Goal: Check status: Check status

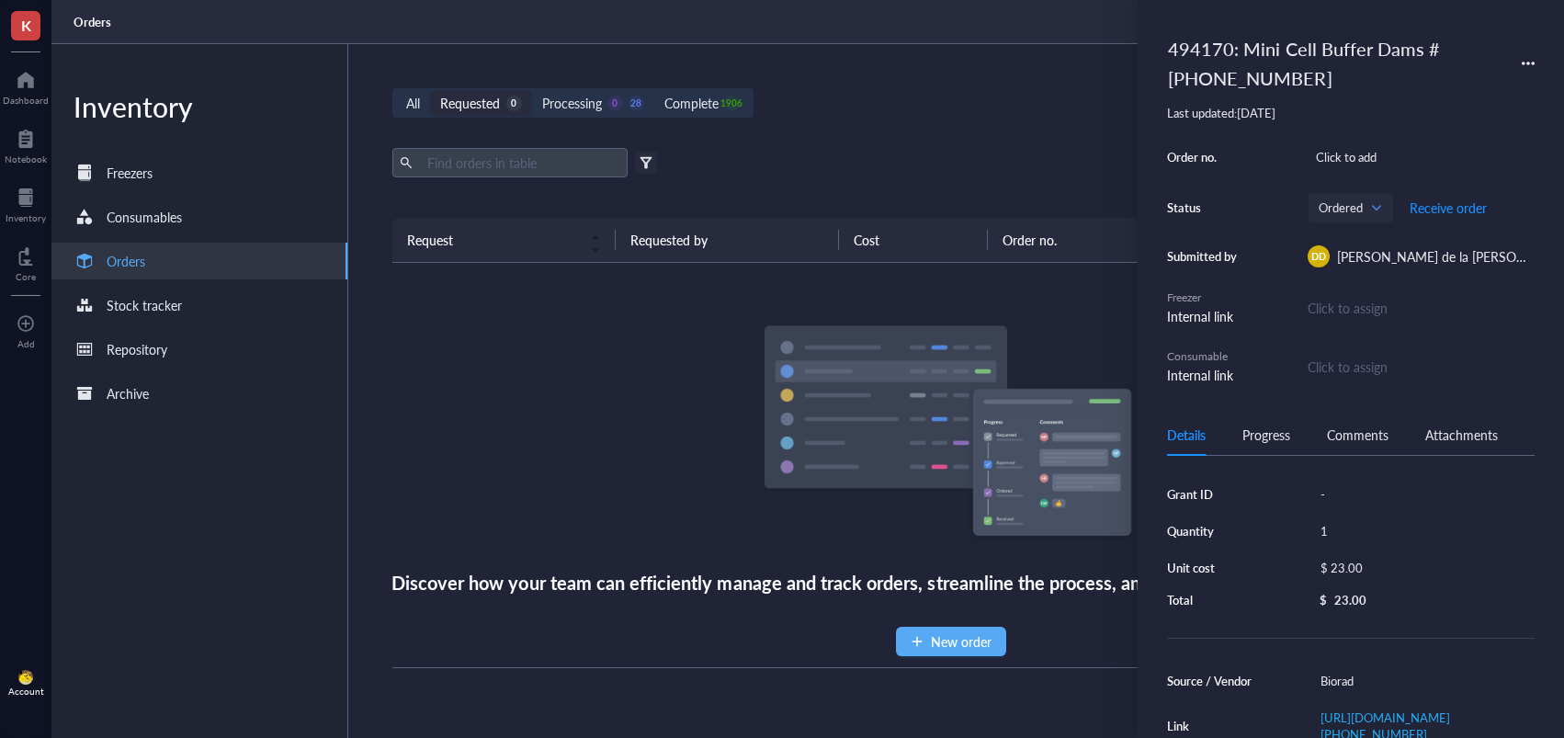
scroll to position [166, 0]
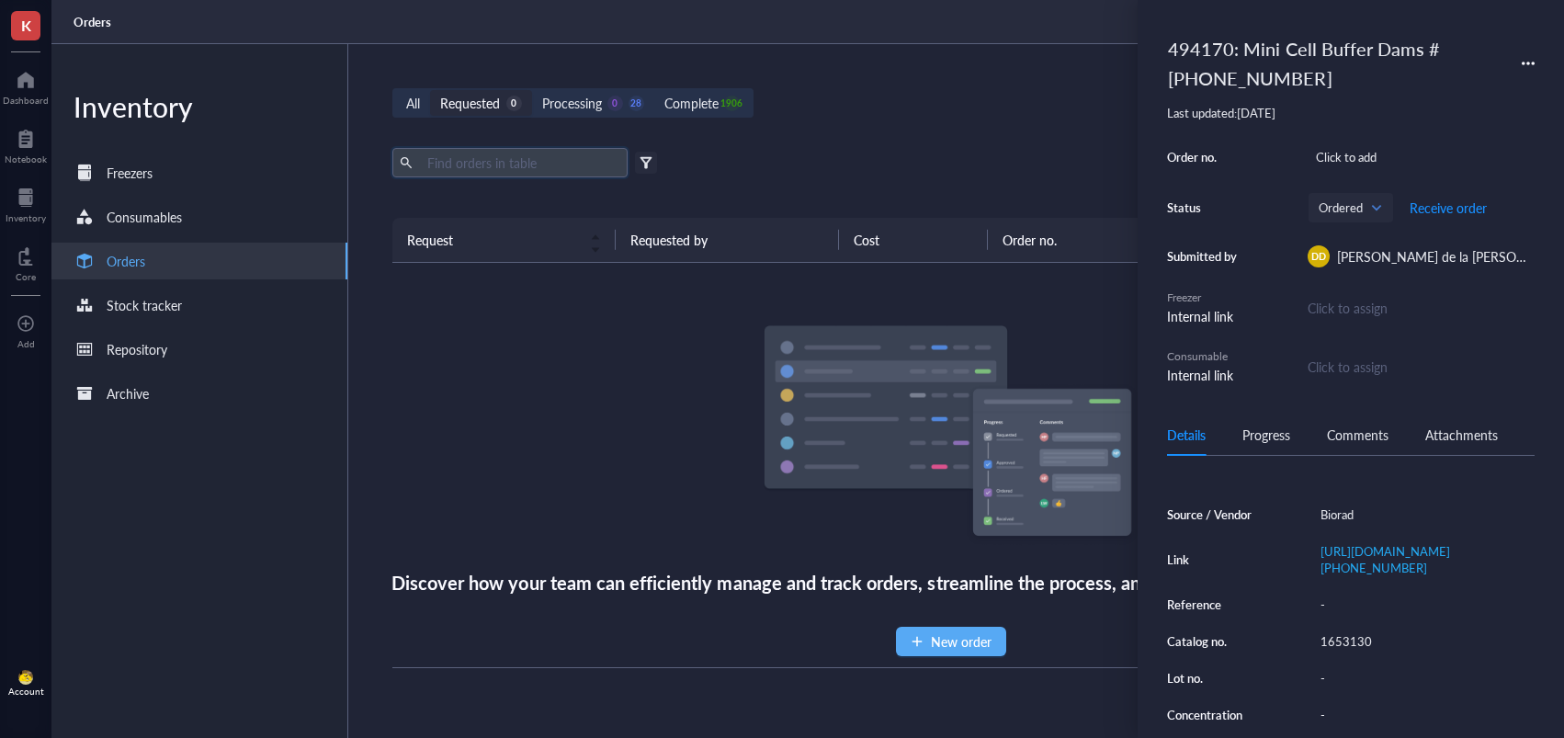
click at [564, 166] on input "text" at bounding box center [520, 163] width 200 height 28
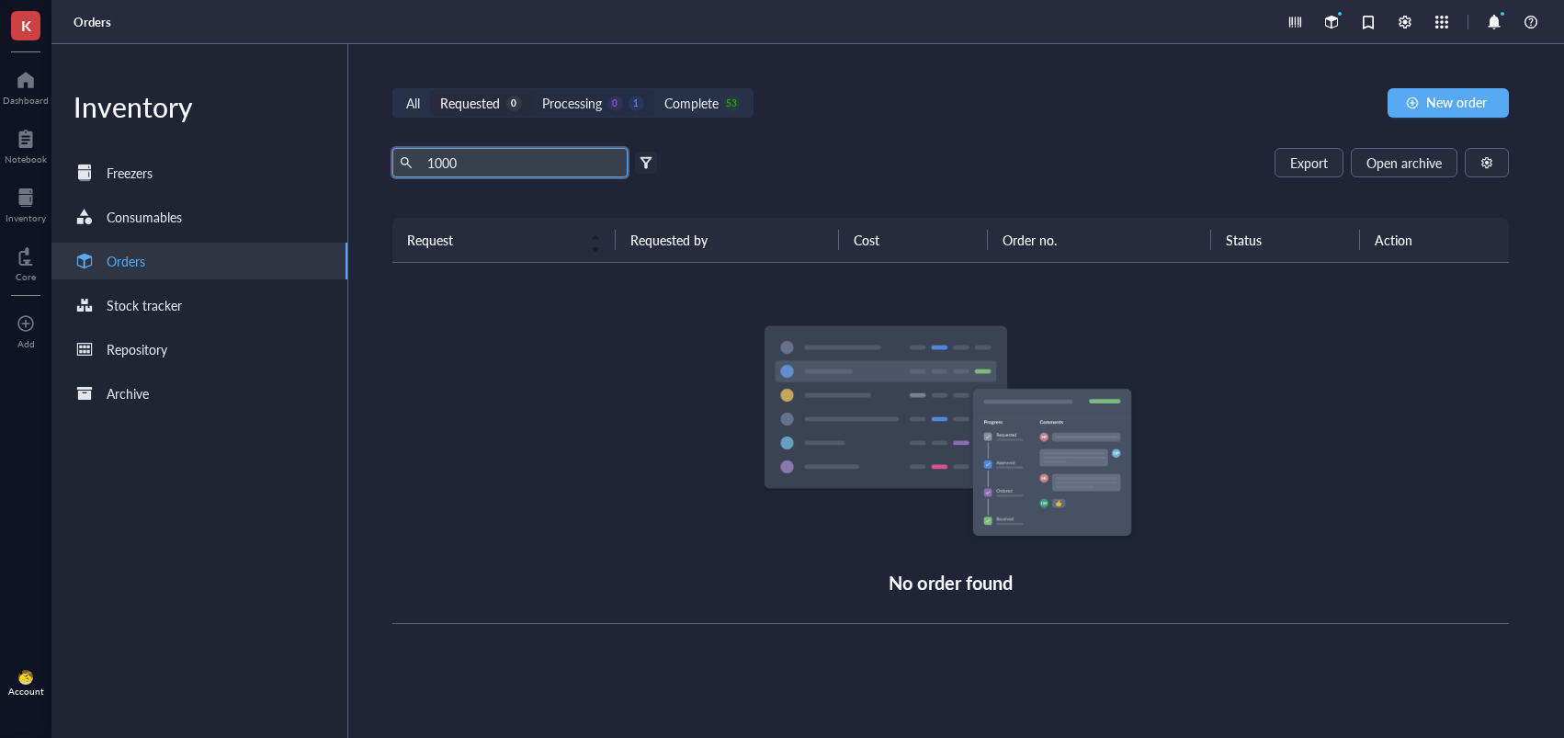
click at [631, 115] on div "Processing 0 1" at bounding box center [593, 103] width 122 height 26
click at [532, 90] on input "Processing 0 1" at bounding box center [532, 90] width 0 height 0
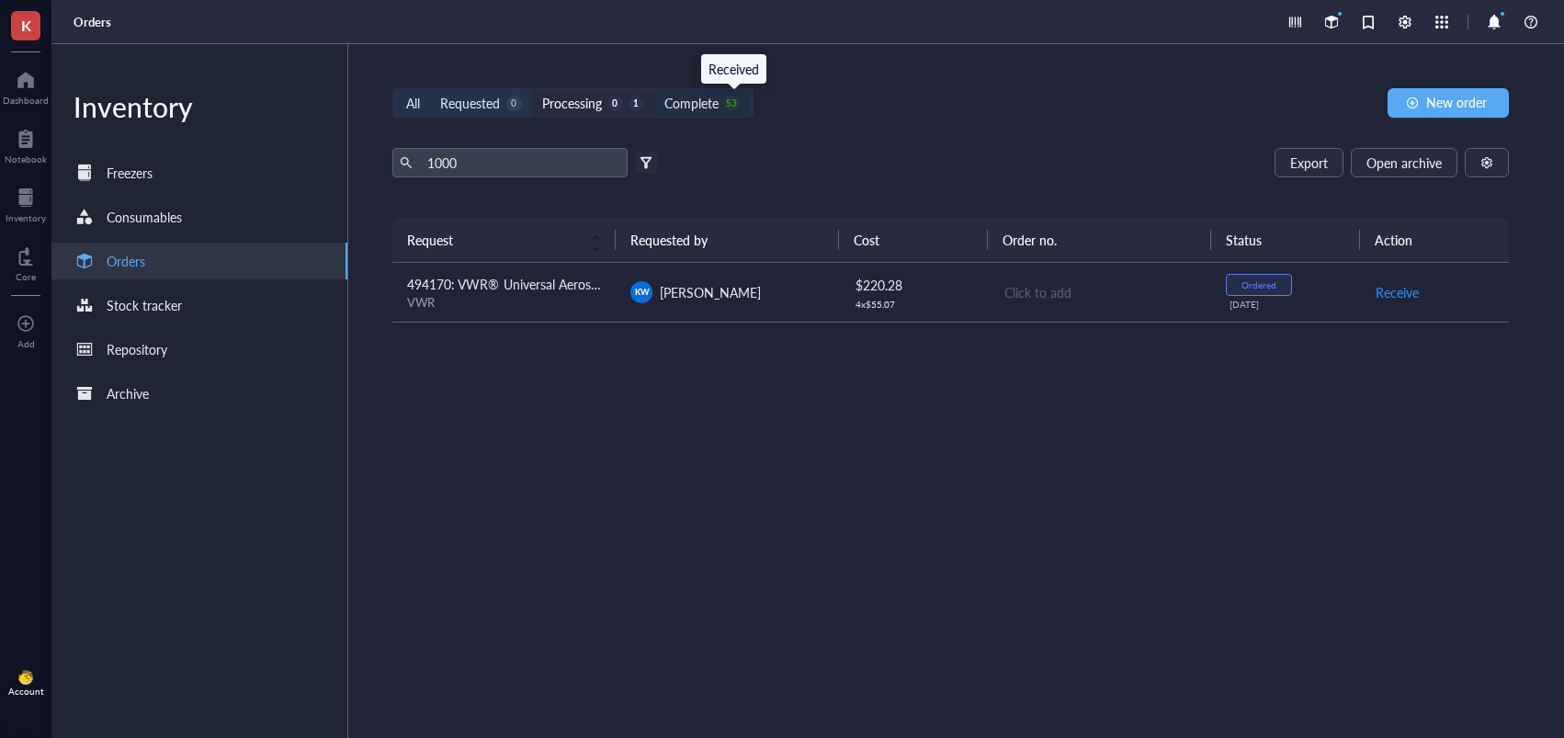
click at [732, 104] on div "53" at bounding box center [732, 104] width 16 height 16
click at [654, 90] on input "Complete 53" at bounding box center [654, 90] width 0 height 0
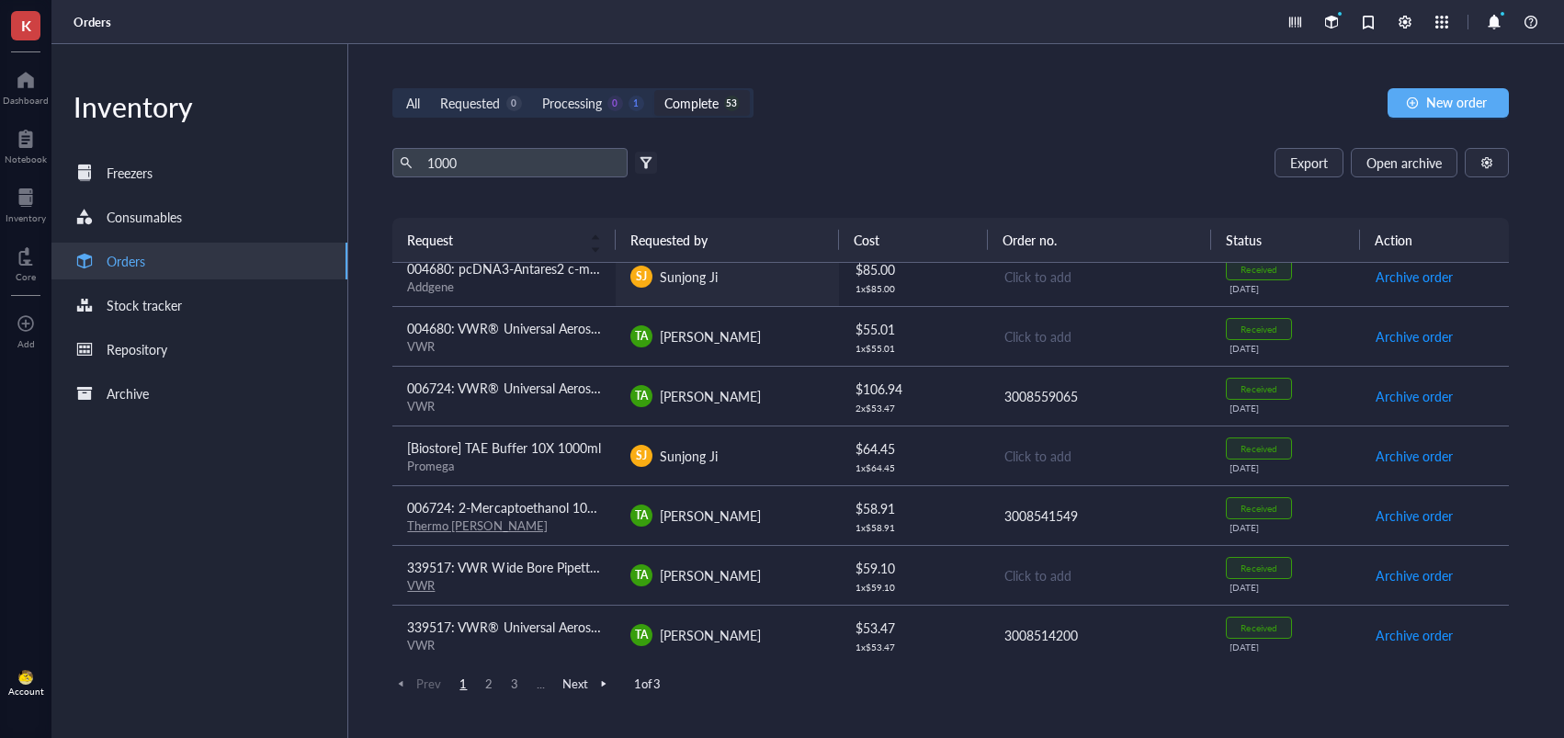
scroll to position [1104, 0]
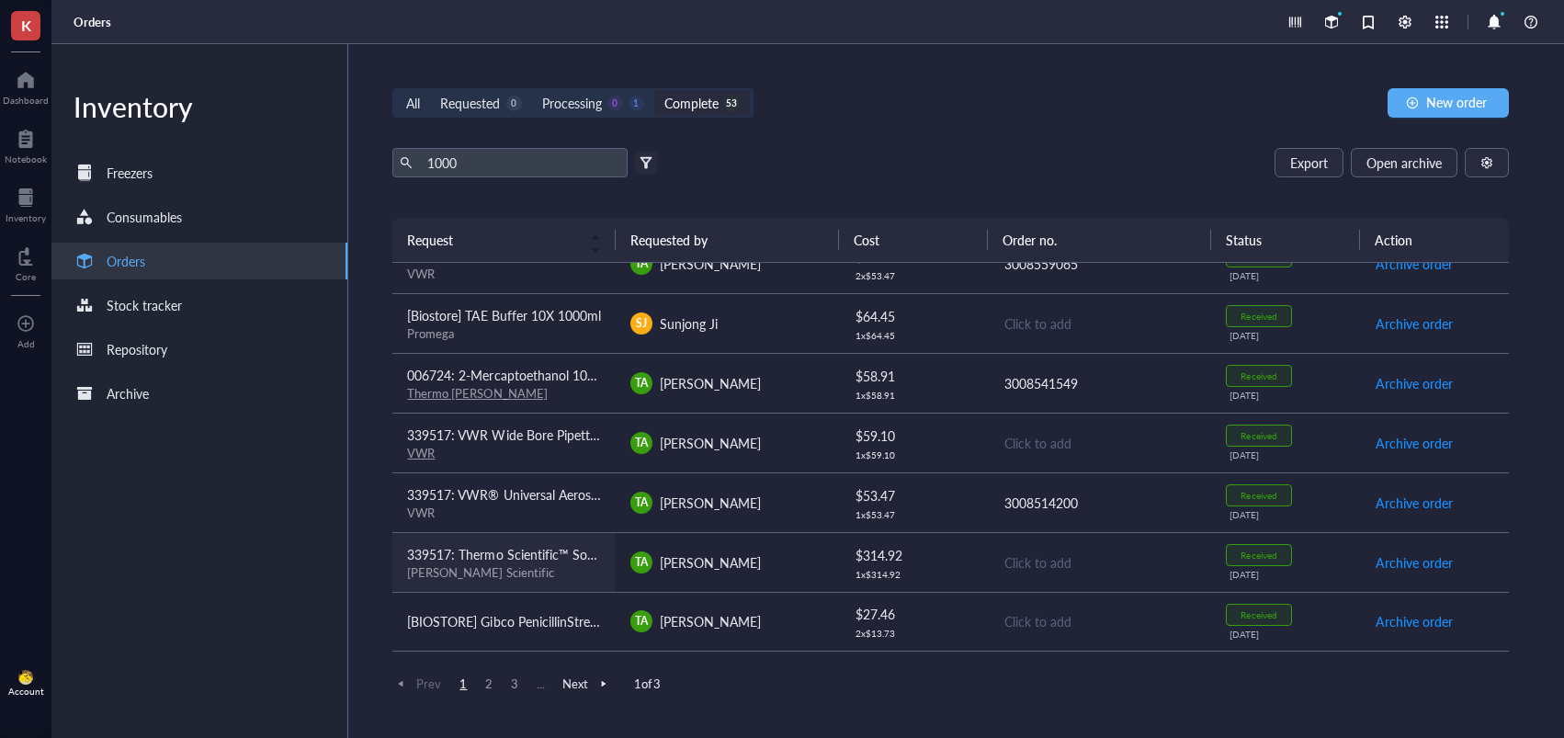
click at [605, 583] on td "339517: Thermo Scientific™ SoftFit-L™ Pipette Tips, Filtered, Low-Retention, Hi…" at bounding box center [503, 562] width 223 height 60
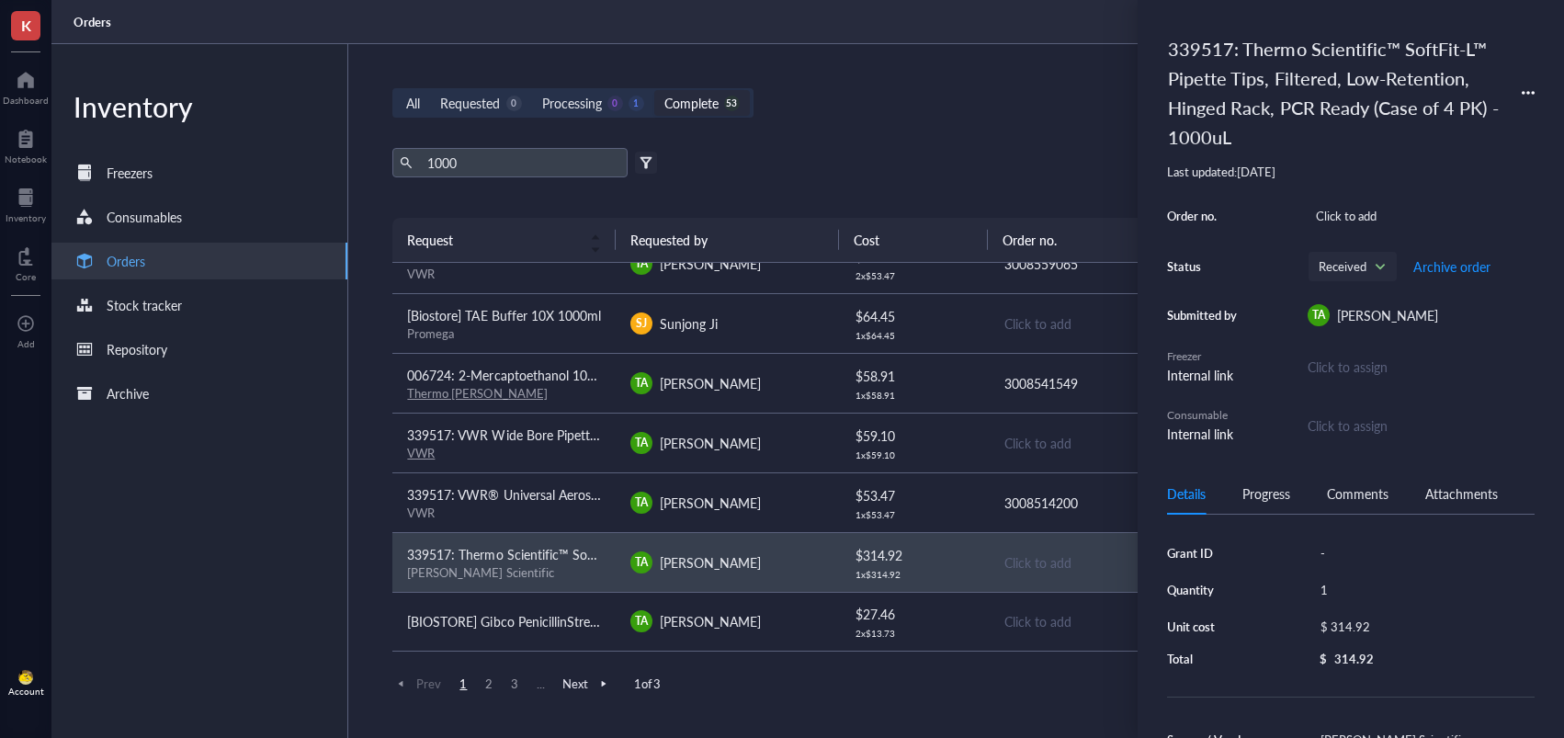
click at [937, 136] on div "All Requested 0 Processing 0 1 Complete 53 New order 1000 Export Open archive F…" at bounding box center [950, 391] width 1205 height 694
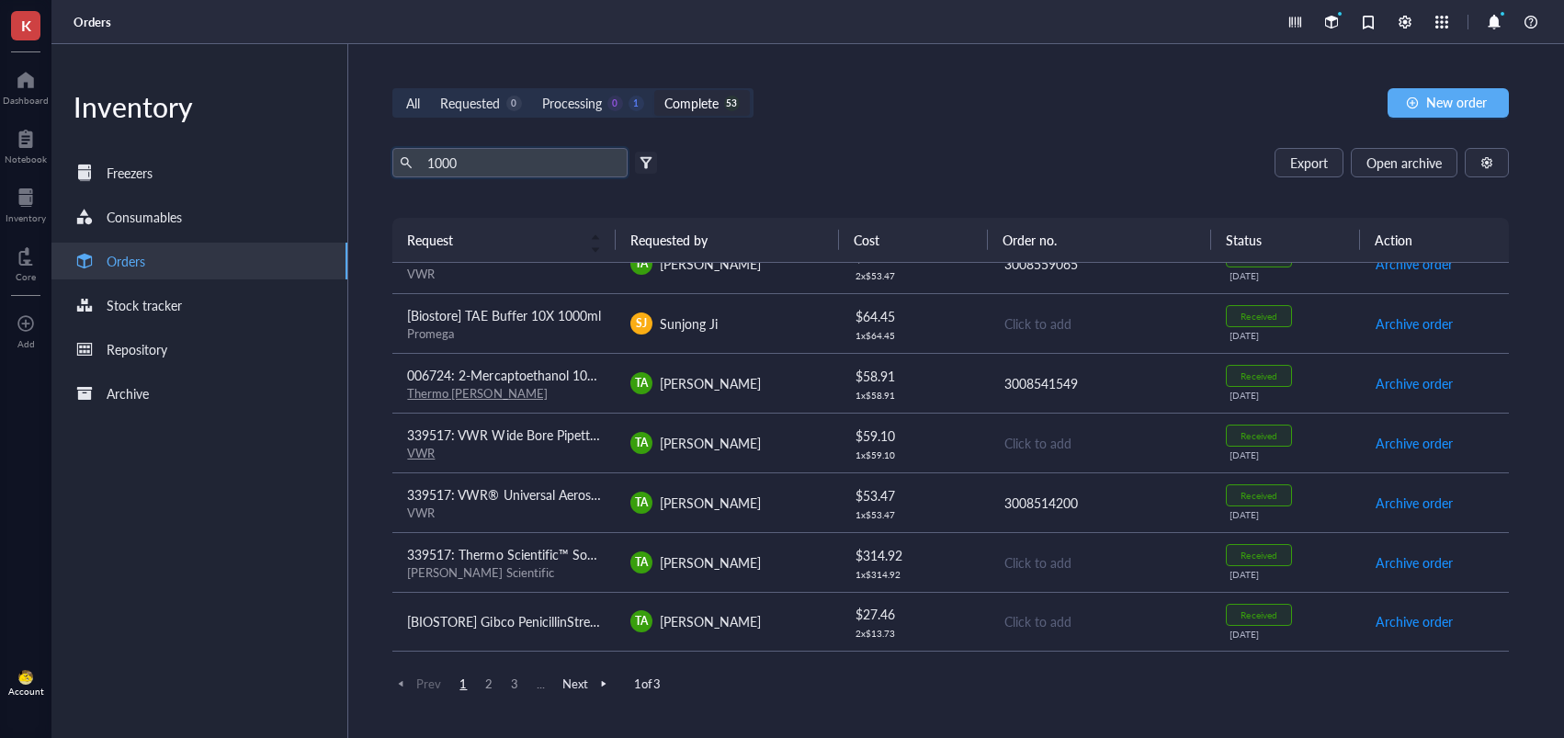
click at [545, 154] on input "1000" at bounding box center [520, 163] width 200 height 28
type input "1"
click at [795, 113] on div "All Requested 0 Processing 0 1 Complete 53 New order" at bounding box center [950, 102] width 1117 height 29
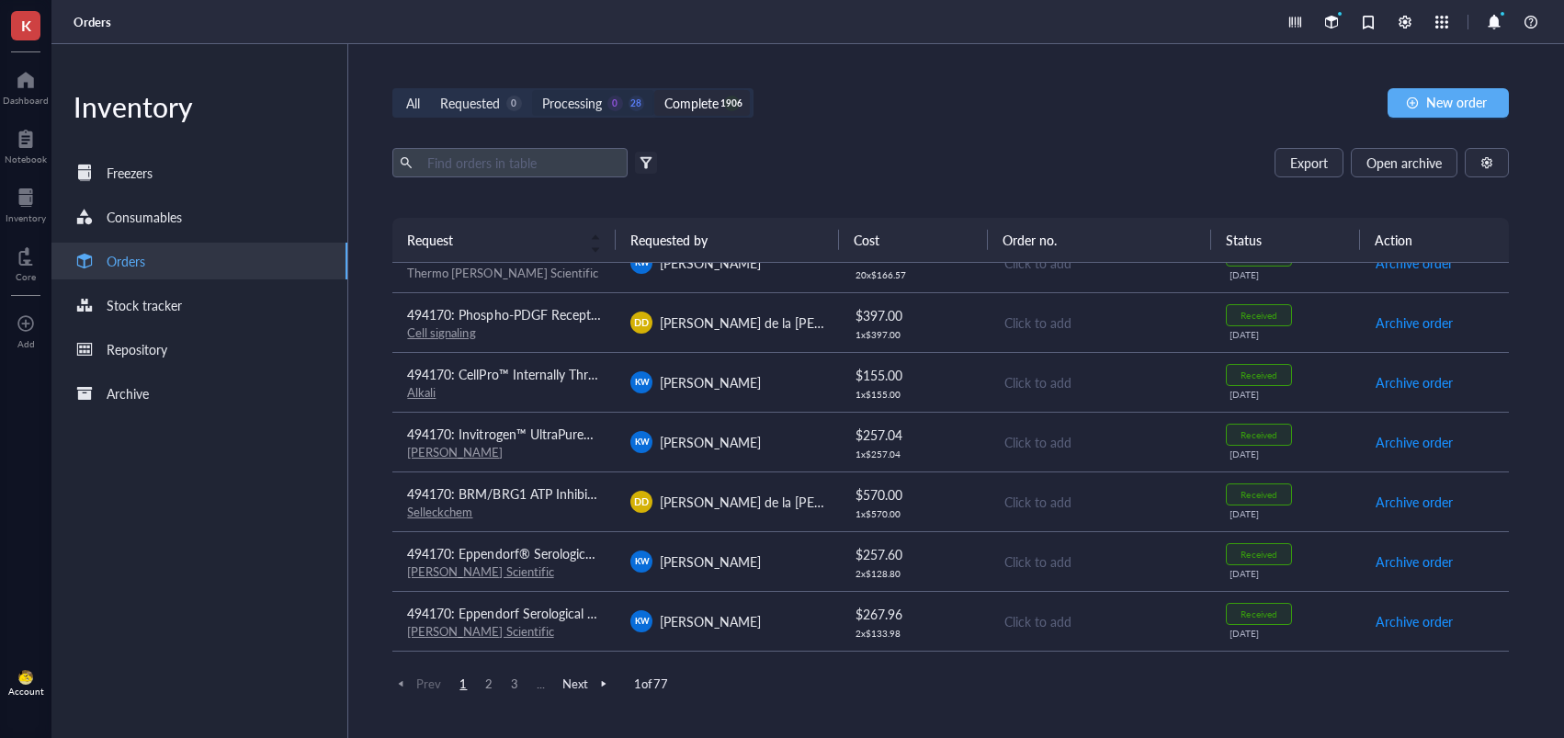
scroll to position [1103, 0]
click at [619, 106] on div "0" at bounding box center [615, 104] width 16 height 16
click at [532, 90] on input "Processing 0 28" at bounding box center [532, 90] width 0 height 0
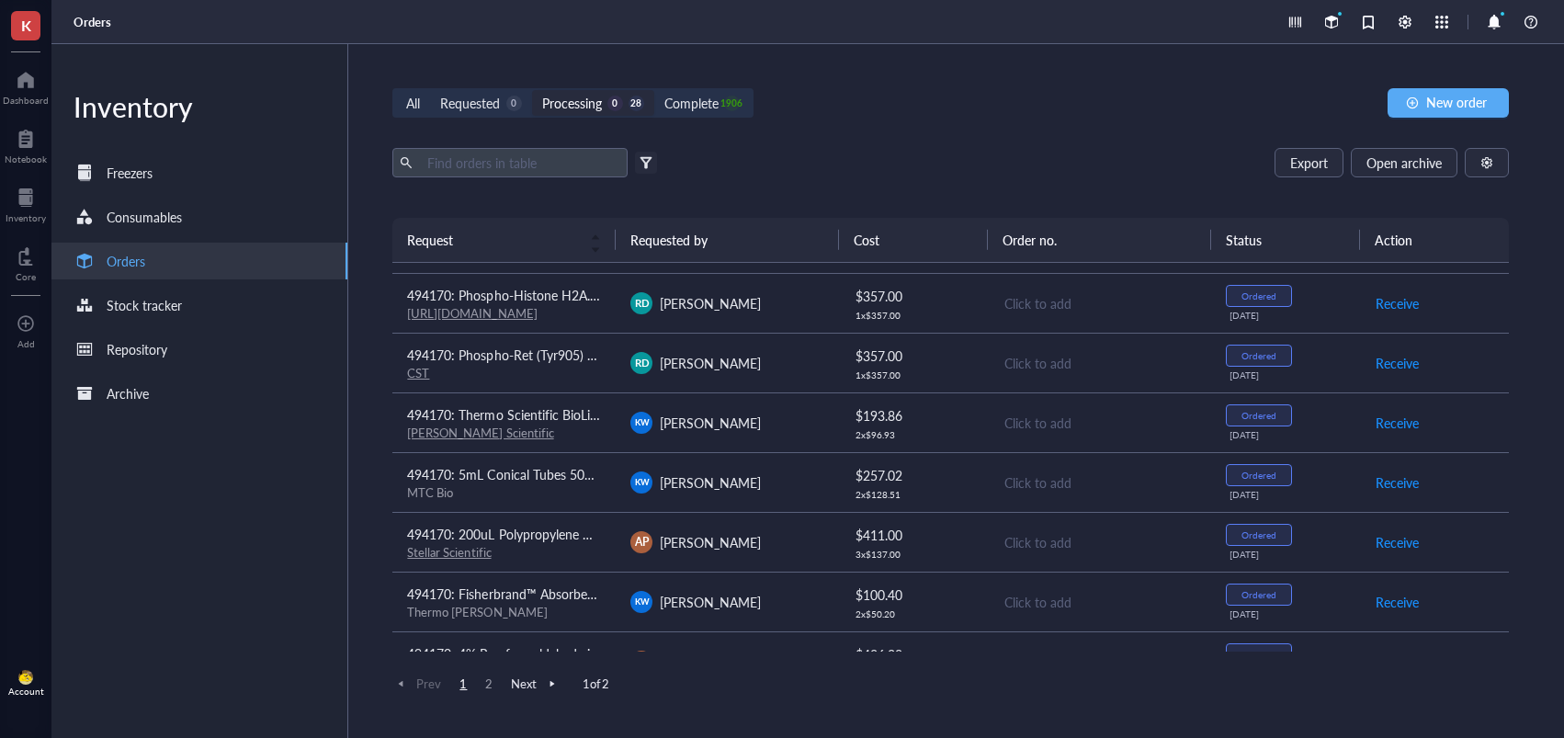
scroll to position [296, 0]
